Goal: Navigation & Orientation: Understand site structure

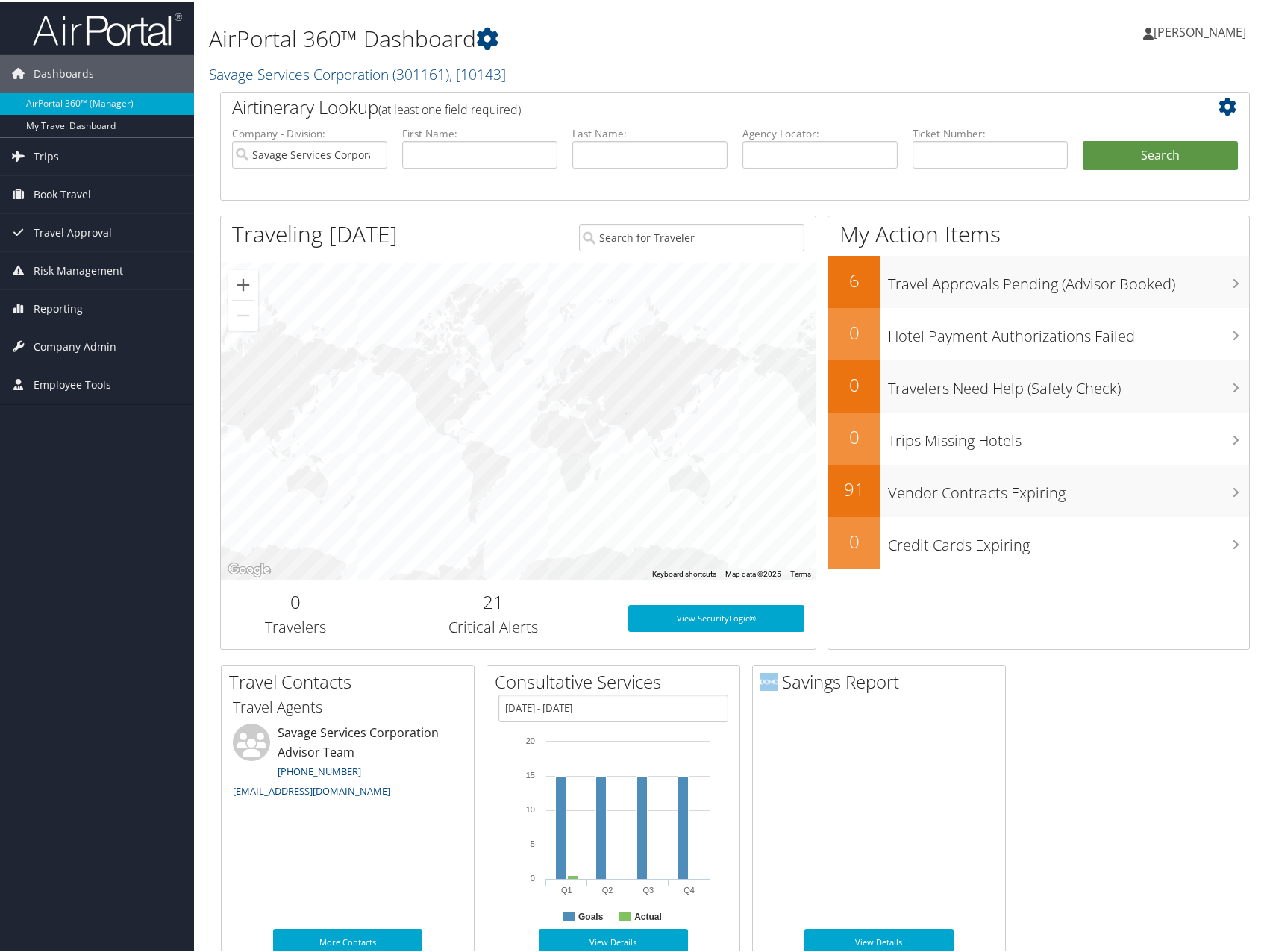
click at [1199, 31] on span "[PERSON_NAME]" at bounding box center [1200, 30] width 92 height 16
drag, startPoint x: 796, startPoint y: 63, endPoint x: 772, endPoint y: 63, distance: 24.0
click at [796, 63] on h2 "Savage Services Corporation ( 301161 ) , [ 10143 ]" at bounding box center [559, 70] width 701 height 25
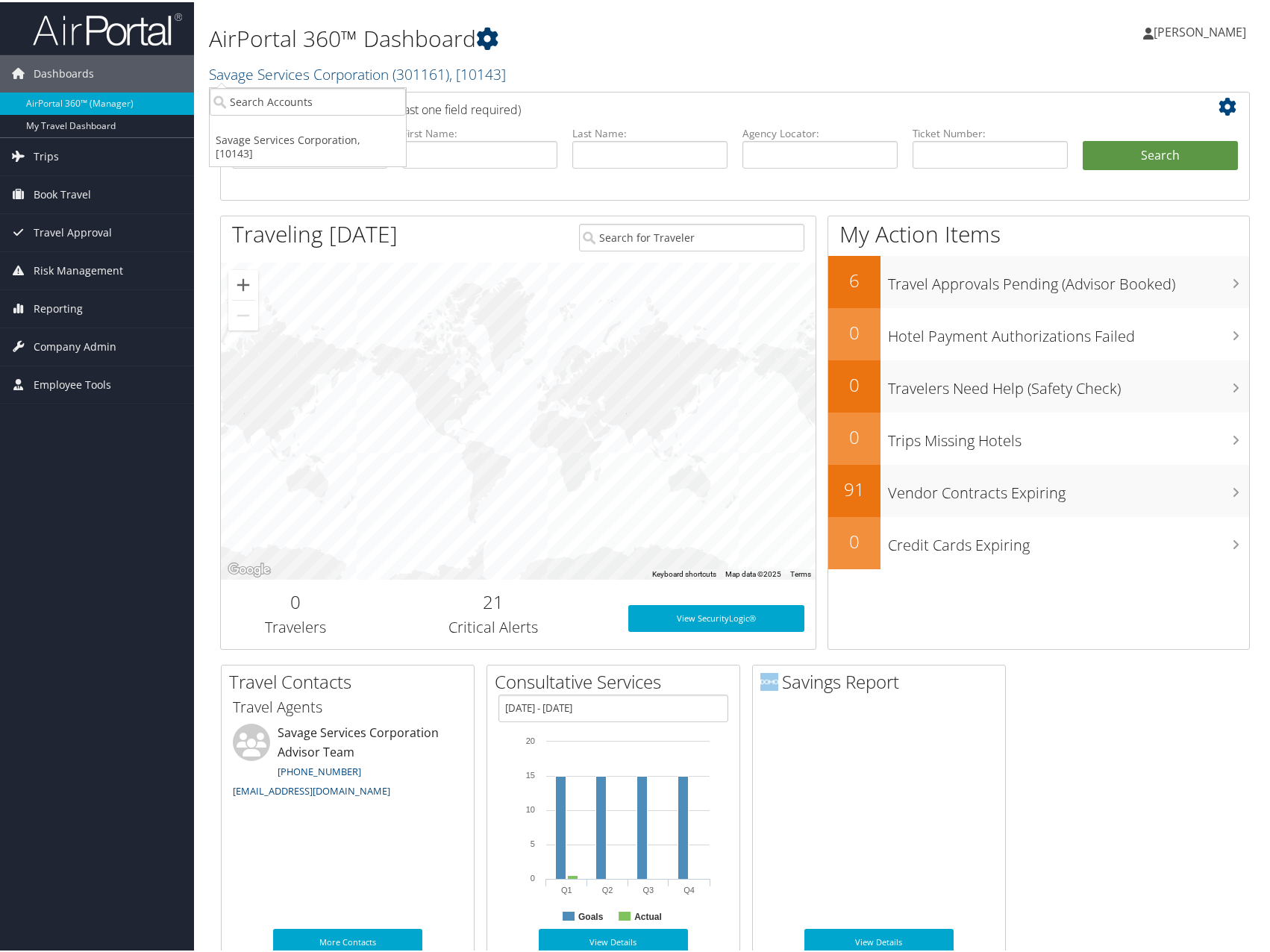
click at [495, 35] on icon at bounding box center [487, 36] width 23 height 23
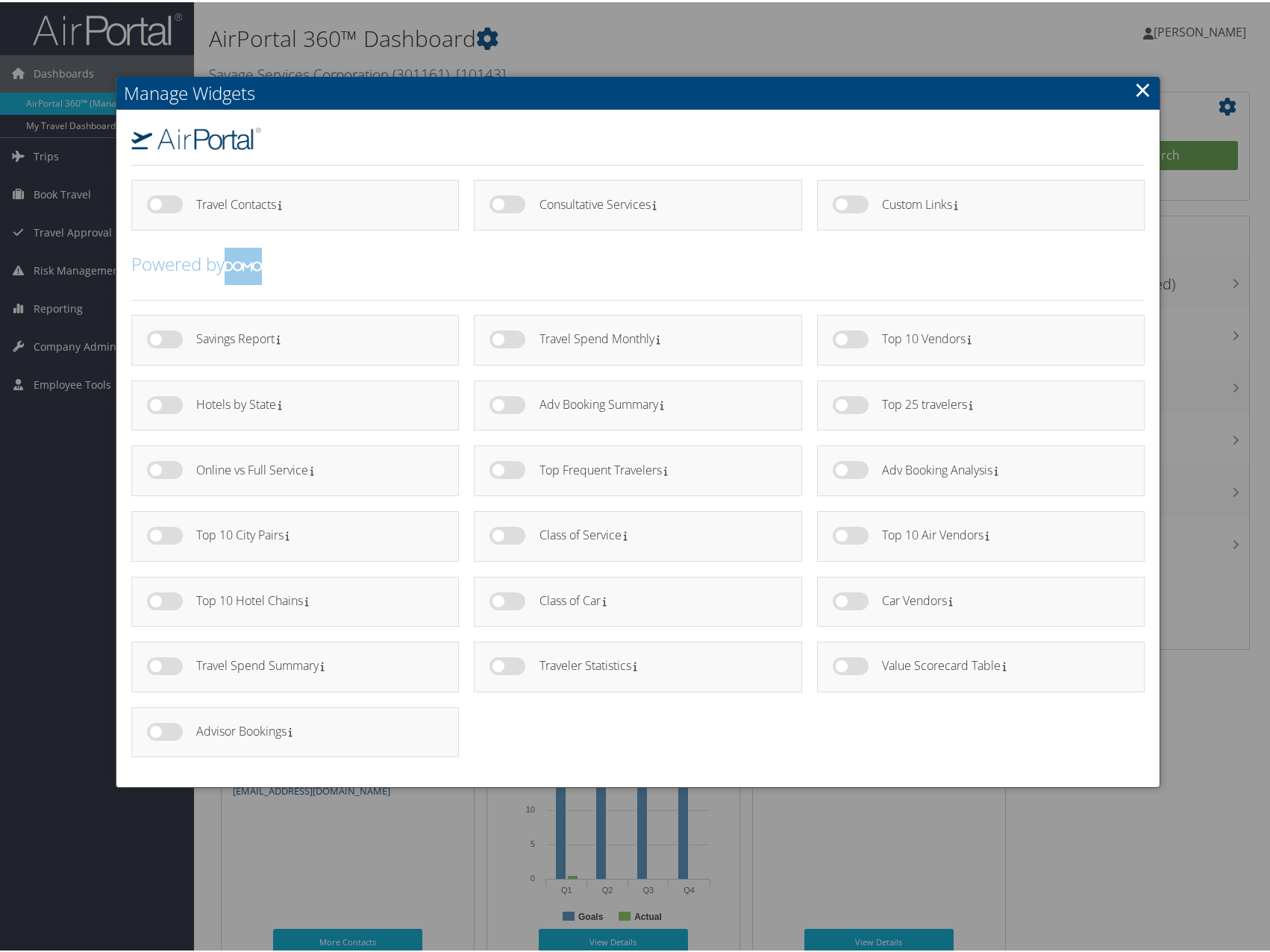
click at [1137, 85] on link "×" at bounding box center [1143, 88] width 17 height 30
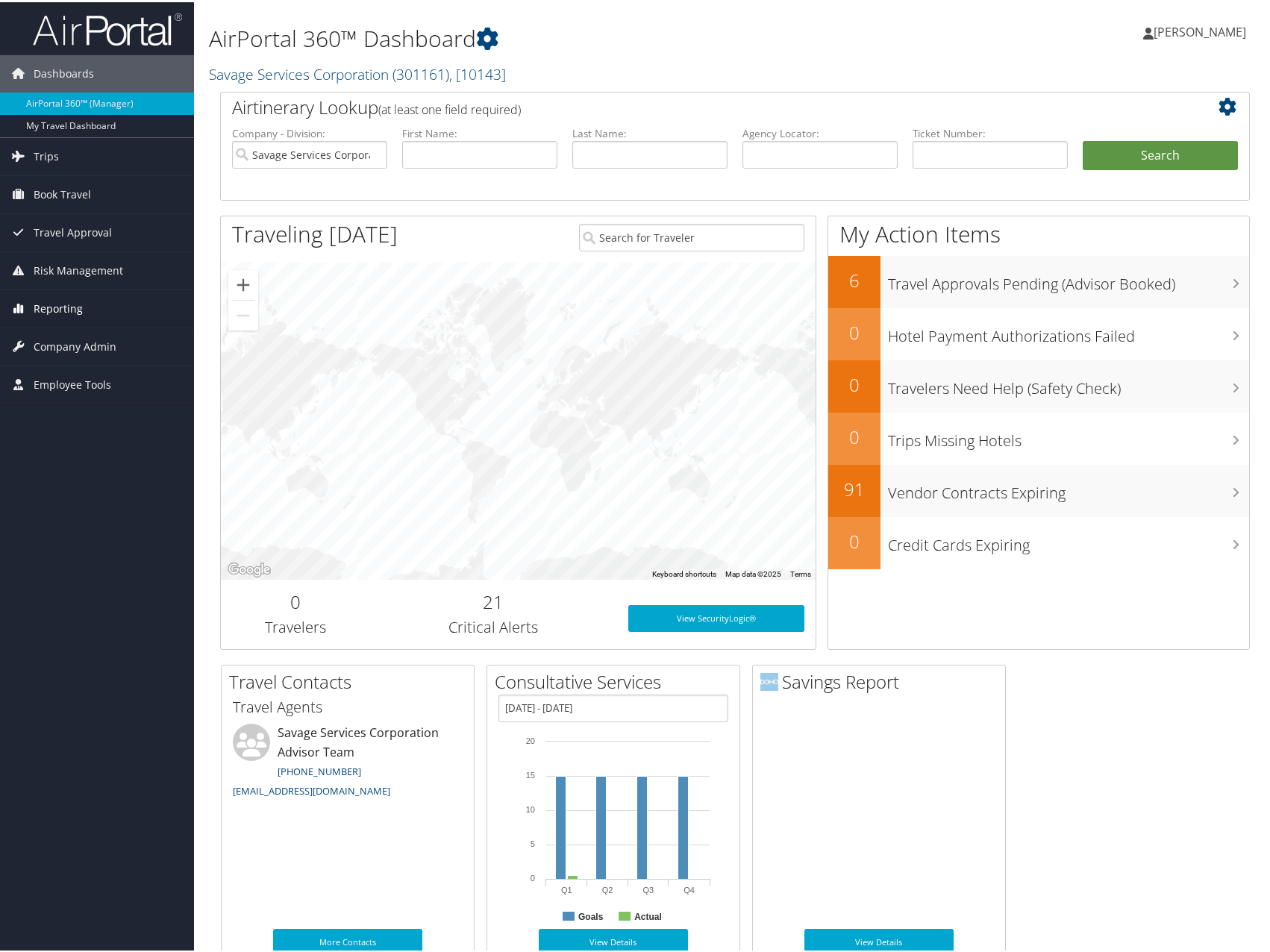
click at [76, 302] on span "Reporting" at bounding box center [58, 307] width 49 height 38
click at [57, 192] on span "Book Travel" at bounding box center [62, 192] width 57 height 38
click at [63, 230] on span "Travel Approval" at bounding box center [73, 231] width 78 height 38
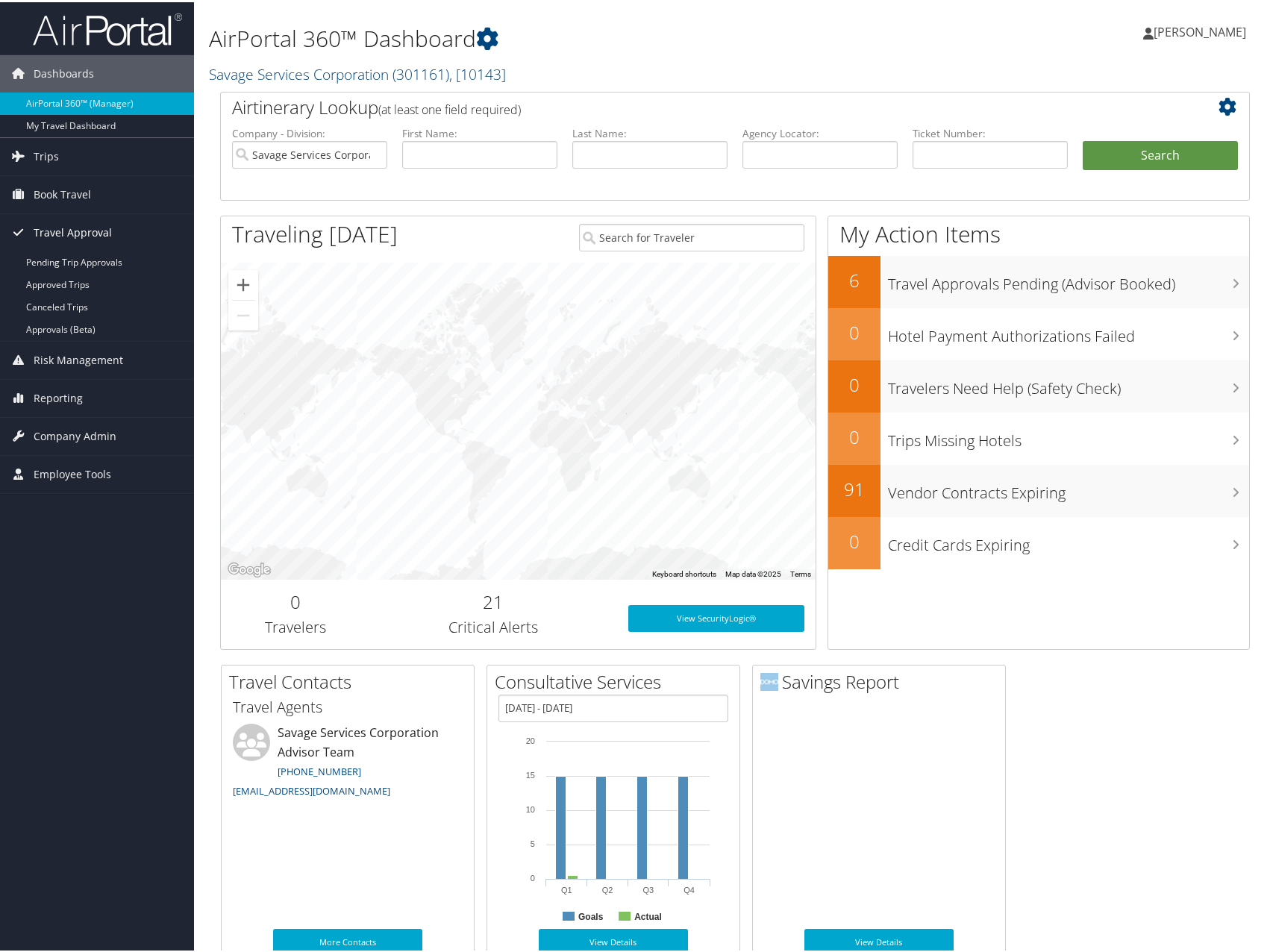
click at [63, 230] on span "Travel Approval" at bounding box center [73, 231] width 78 height 38
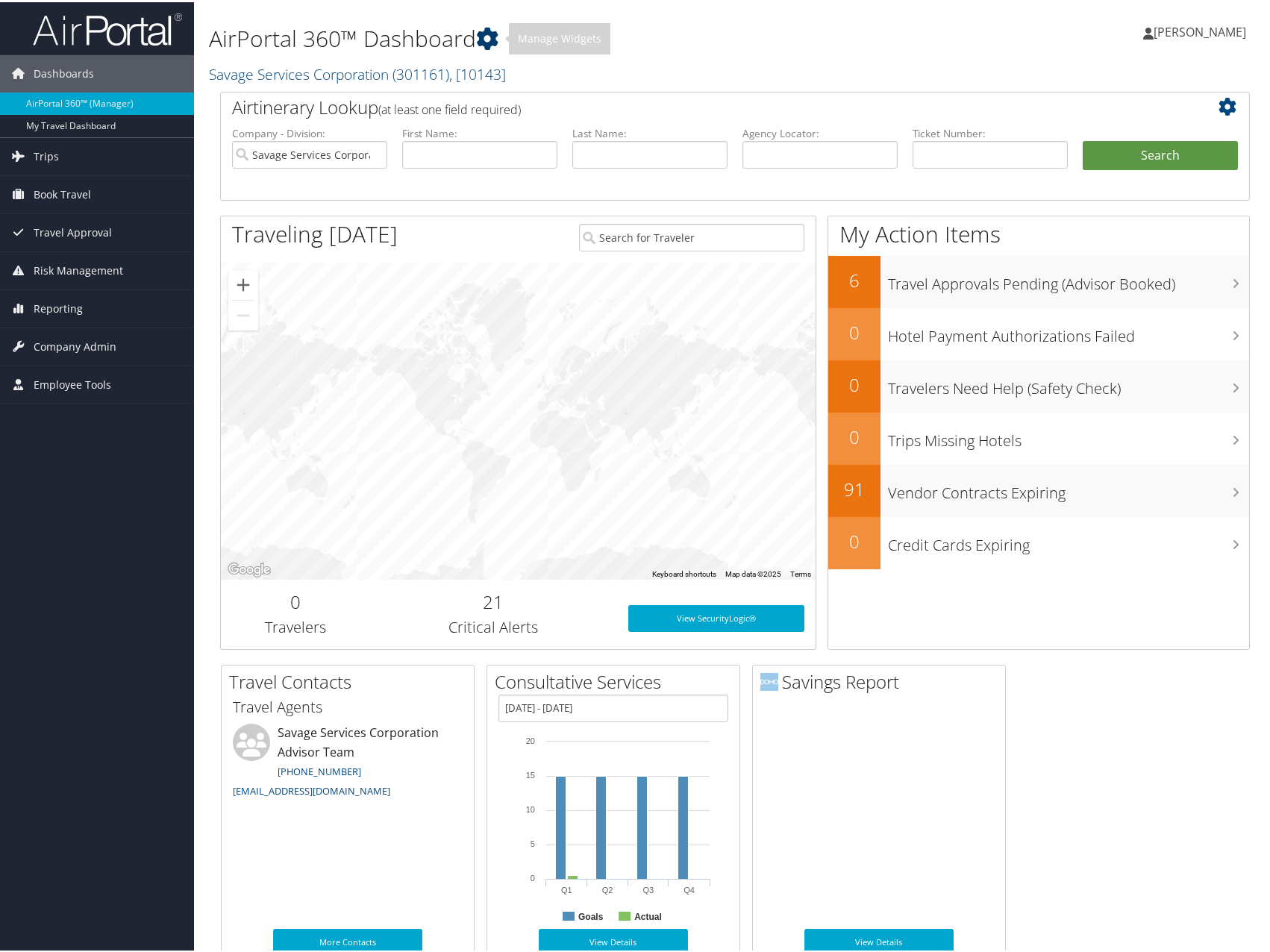
click at [490, 41] on icon at bounding box center [487, 36] width 23 height 23
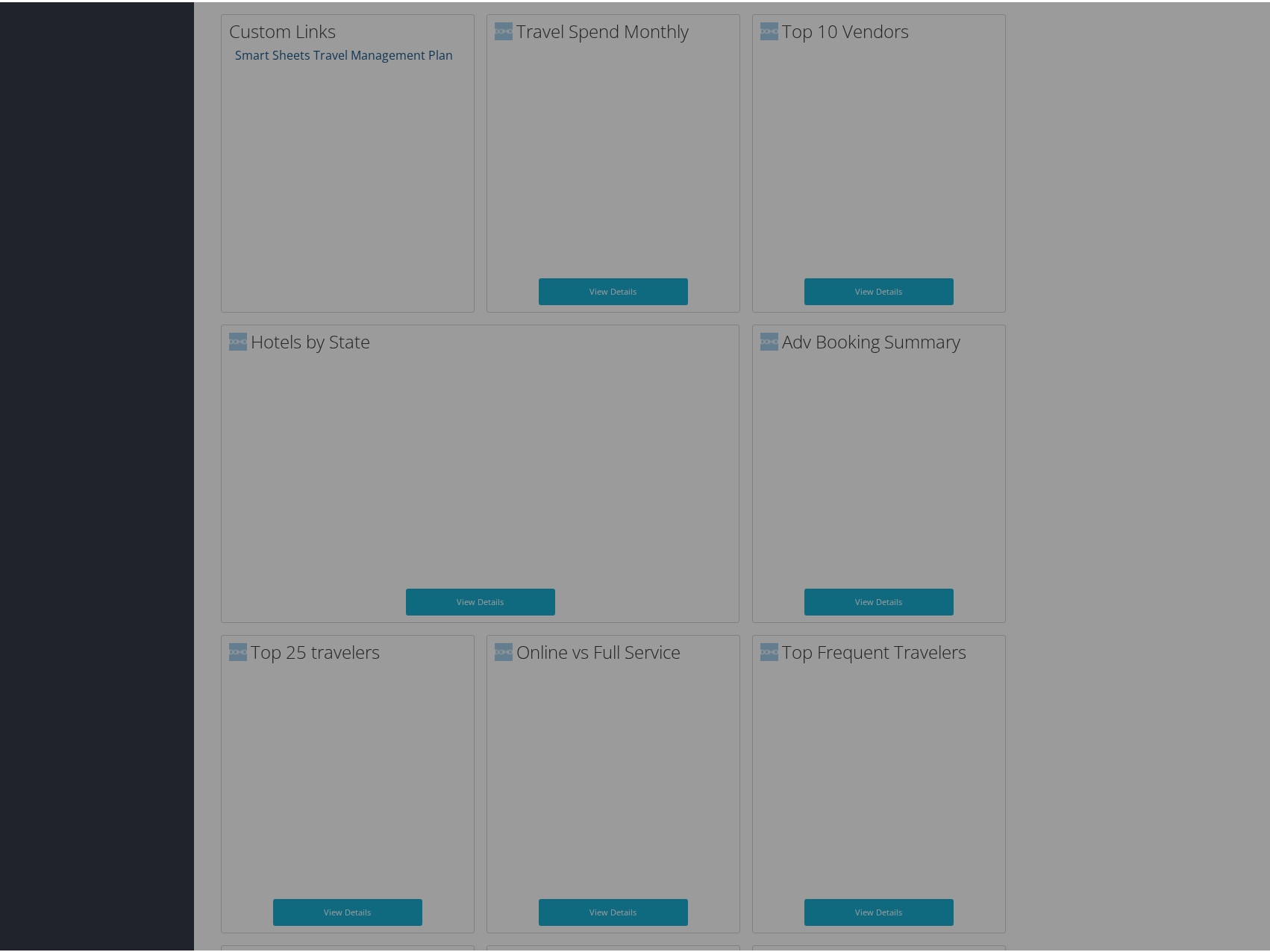
scroll to position [1119, 0]
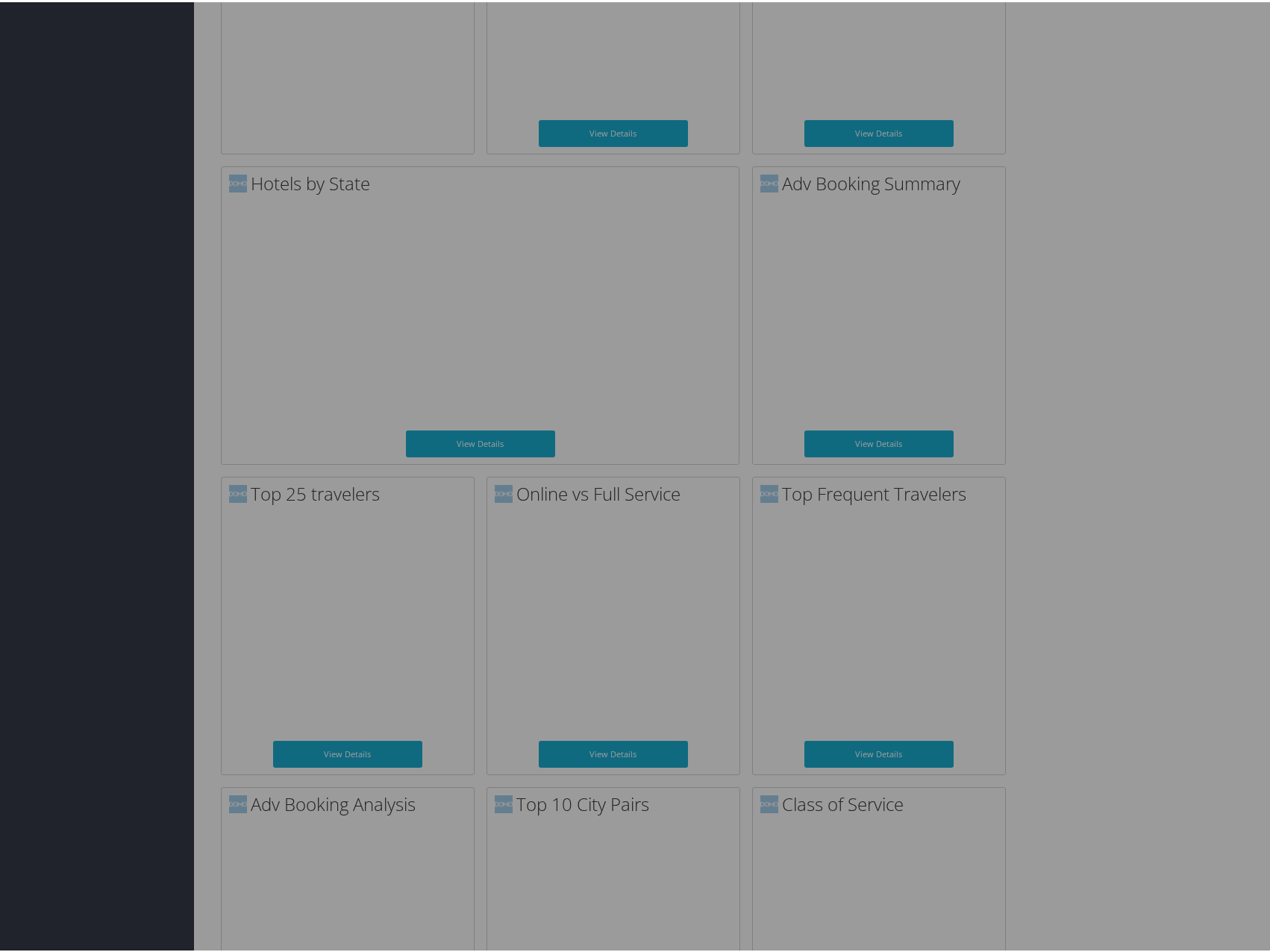
click at [1139, 462] on div at bounding box center [638, 476] width 1276 height 952
